Goal: Navigation & Orientation: Find specific page/section

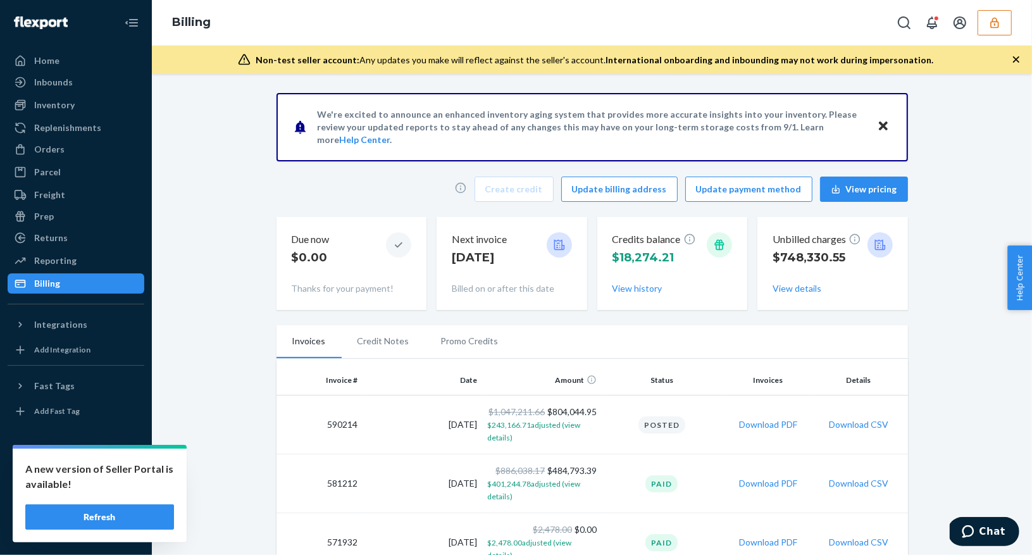
scroll to position [299, 0]
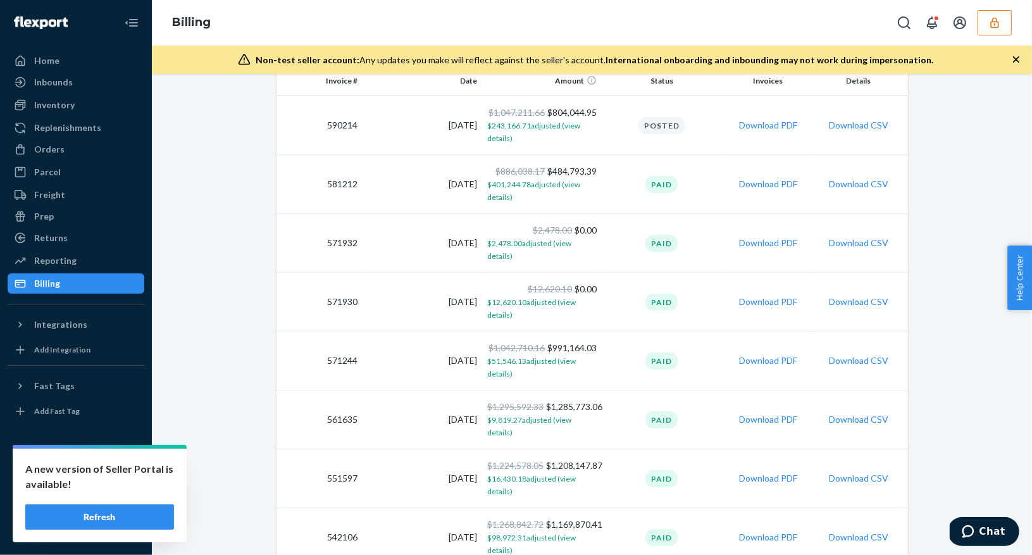
click at [1014, 21] on div "Billing" at bounding box center [592, 23] width 880 height 46
click at [993, 24] on icon "button" at bounding box center [995, 22] width 13 height 13
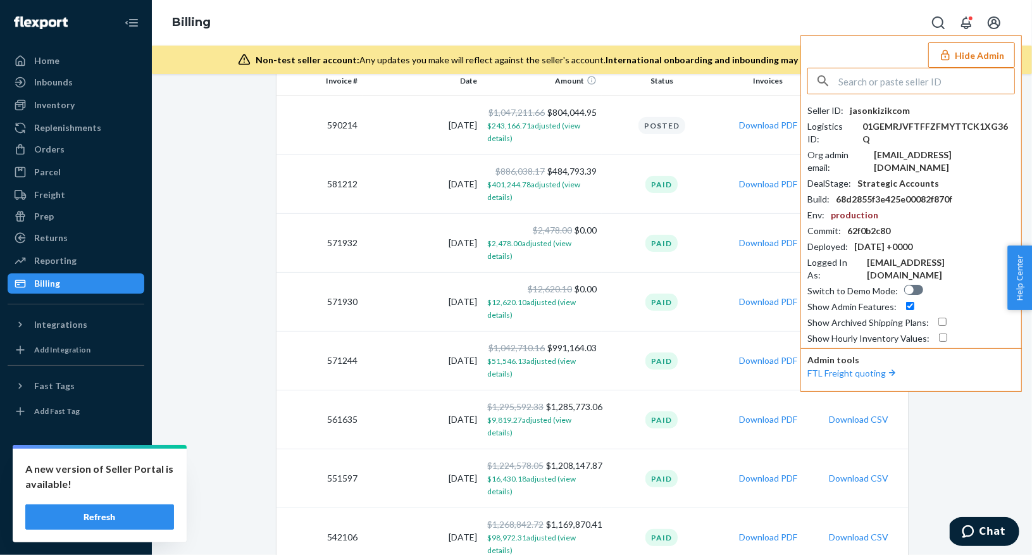
click at [893, 86] on input "text" at bounding box center [927, 80] width 176 height 25
type input "ronnierongtplinkcom"
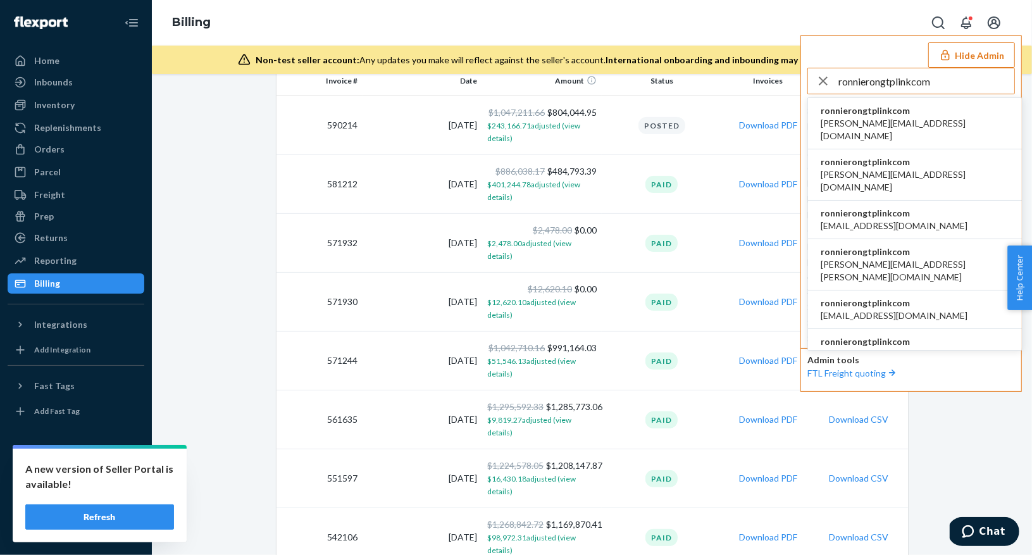
click at [887, 126] on span "aileen.jin@tp-link.com" at bounding box center [915, 129] width 189 height 25
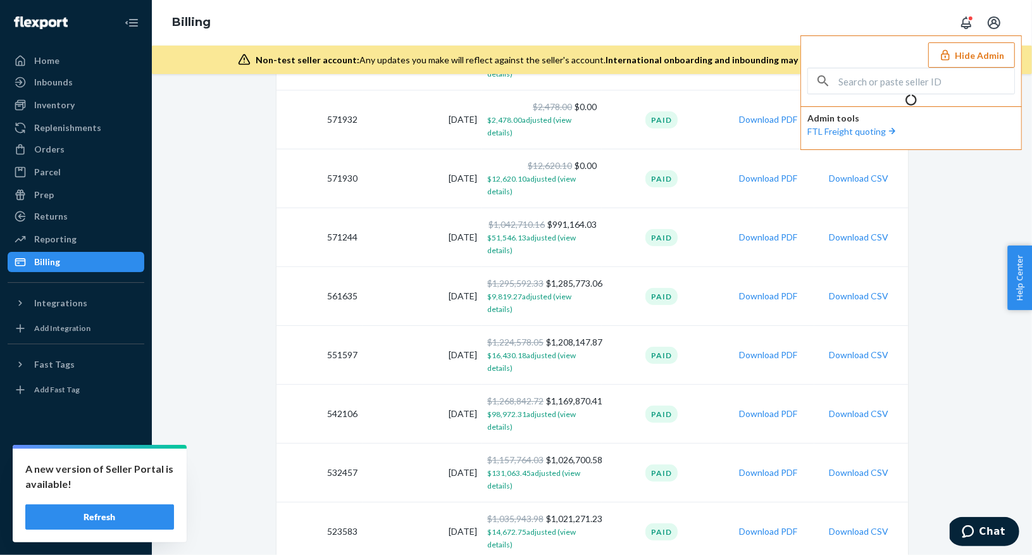
scroll to position [216, 0]
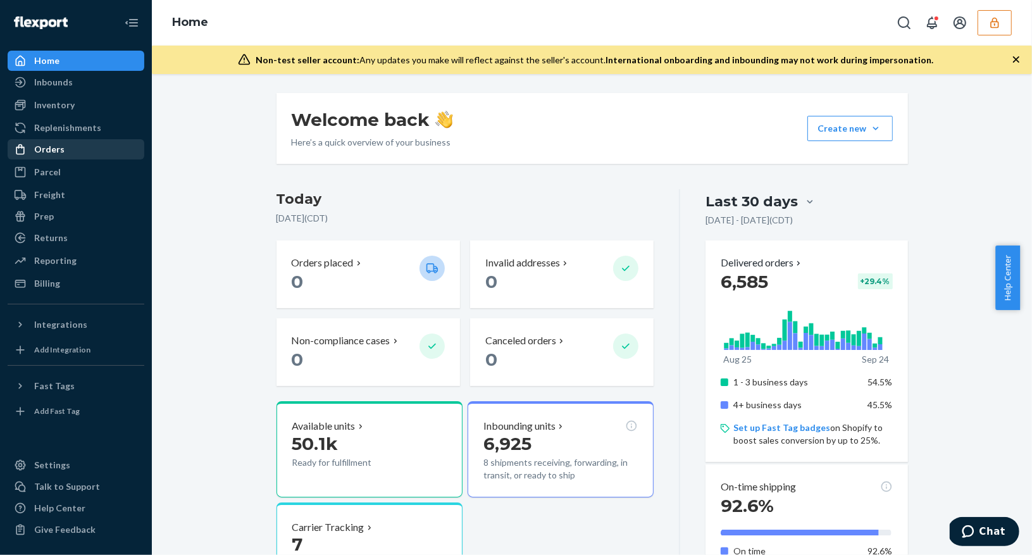
click at [65, 148] on div "Orders" at bounding box center [76, 150] width 134 height 18
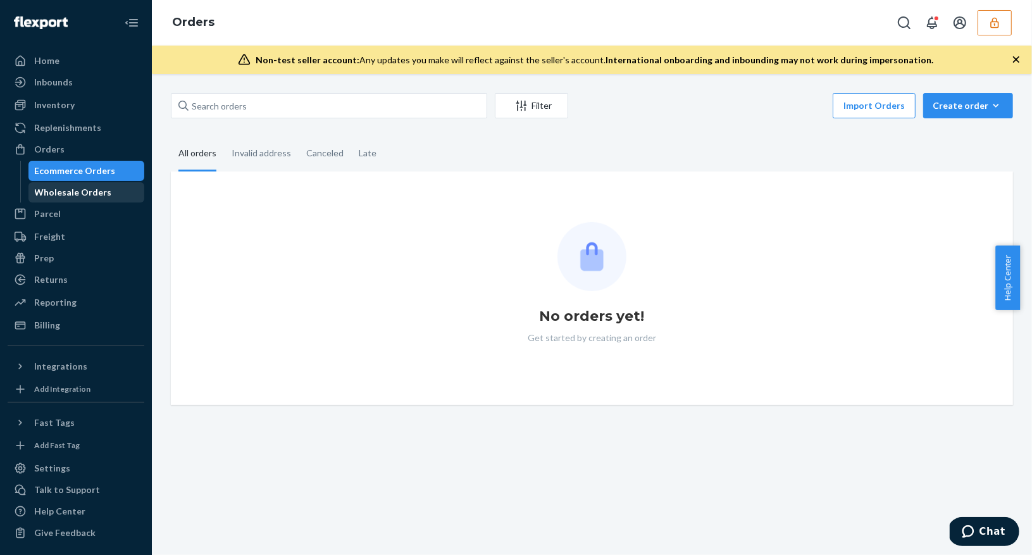
click at [105, 186] on div "Wholesale Orders" at bounding box center [73, 192] width 77 height 13
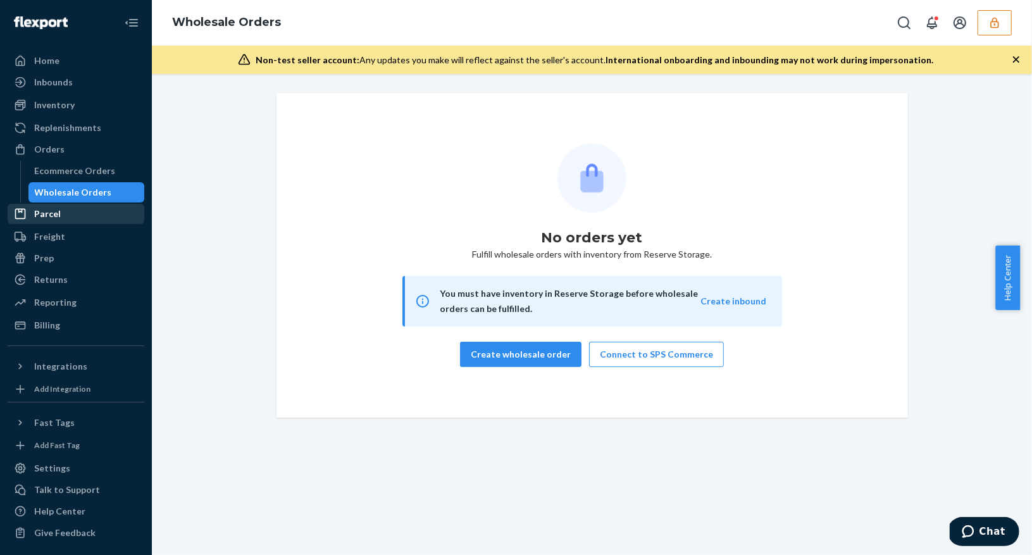
click at [66, 217] on div "Parcel" at bounding box center [76, 214] width 134 height 18
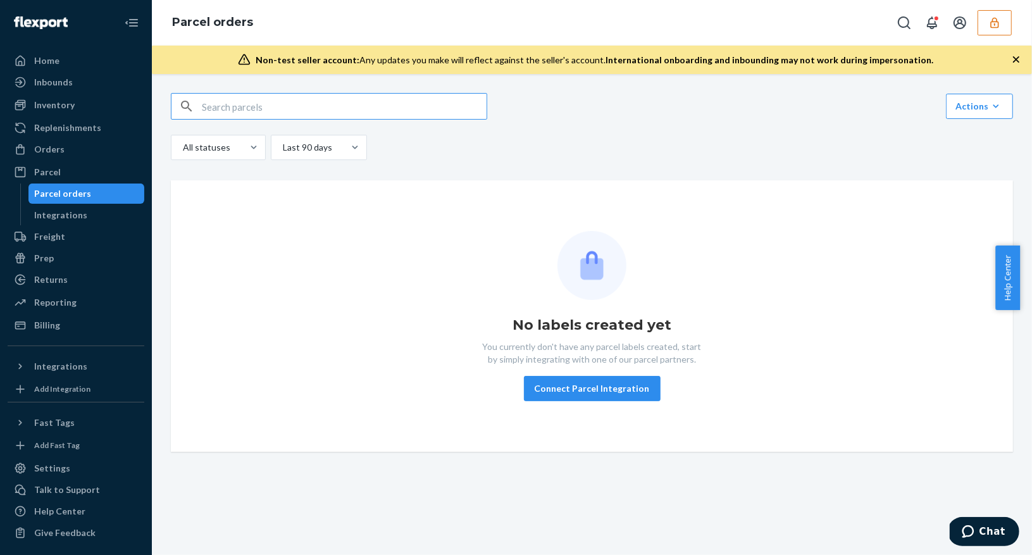
click at [51, 159] on div "Orders Ecommerce Orders Wholesale Orders" at bounding box center [76, 150] width 137 height 22
click at [65, 147] on div "Orders" at bounding box center [76, 150] width 134 height 18
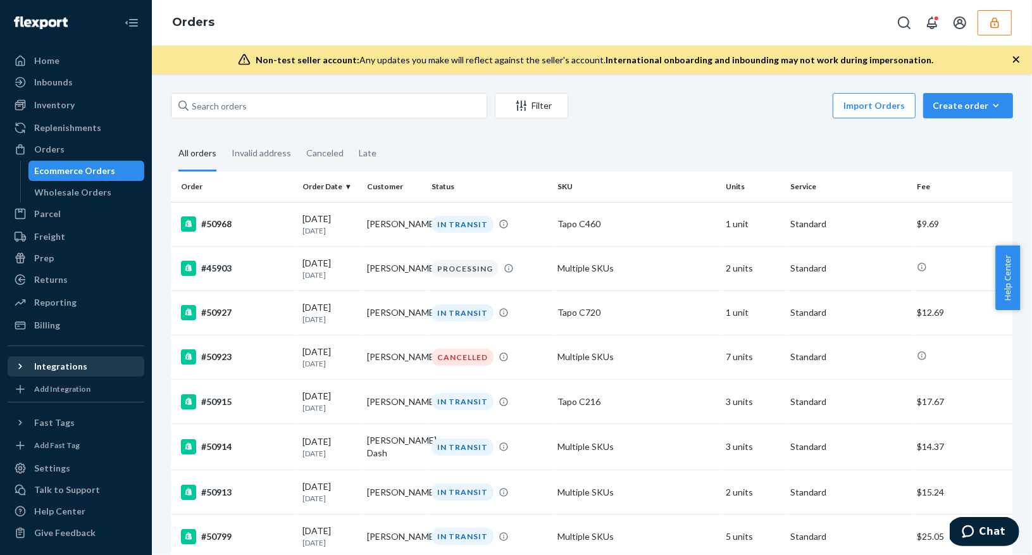
click at [18, 370] on icon at bounding box center [20, 366] width 13 height 13
click at [27, 363] on div at bounding box center [24, 366] width 20 height 13
click at [34, 66] on div "Home" at bounding box center [46, 60] width 25 height 13
